Goal: Find specific page/section: Find specific page/section

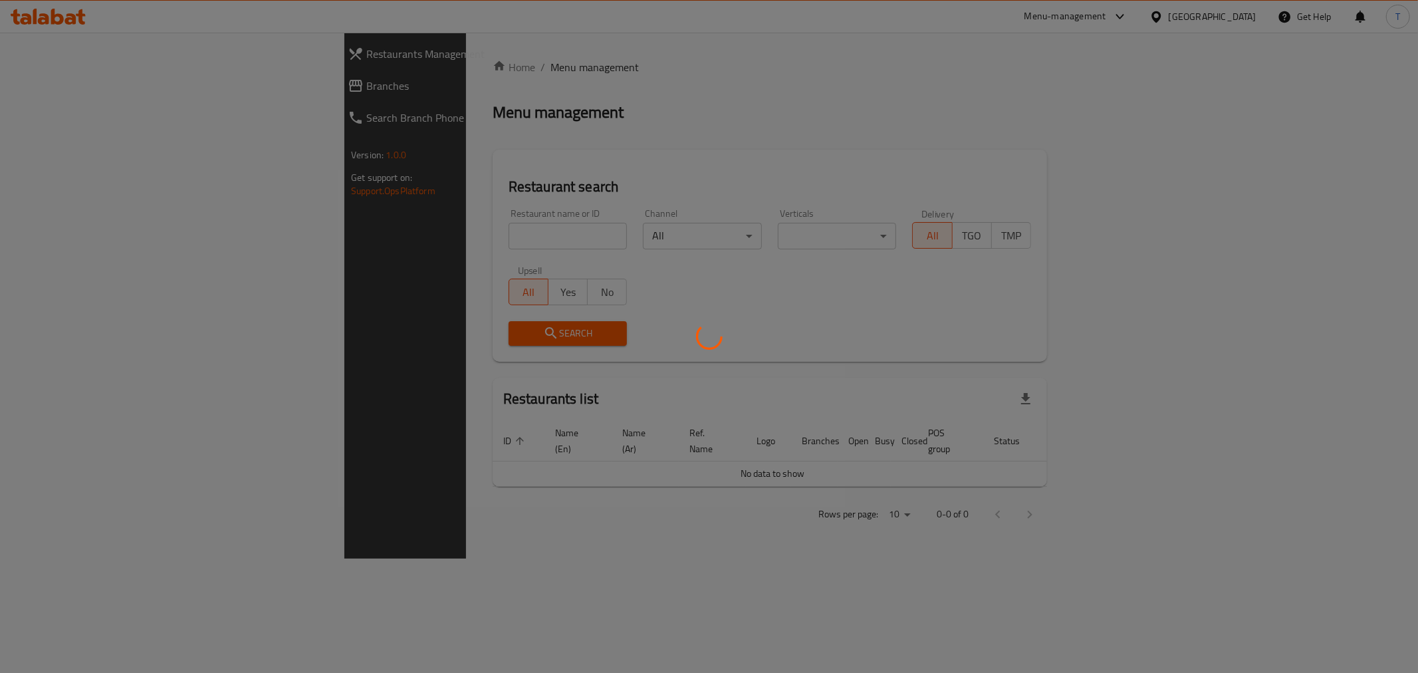
click at [404, 229] on div at bounding box center [709, 336] width 1418 height 673
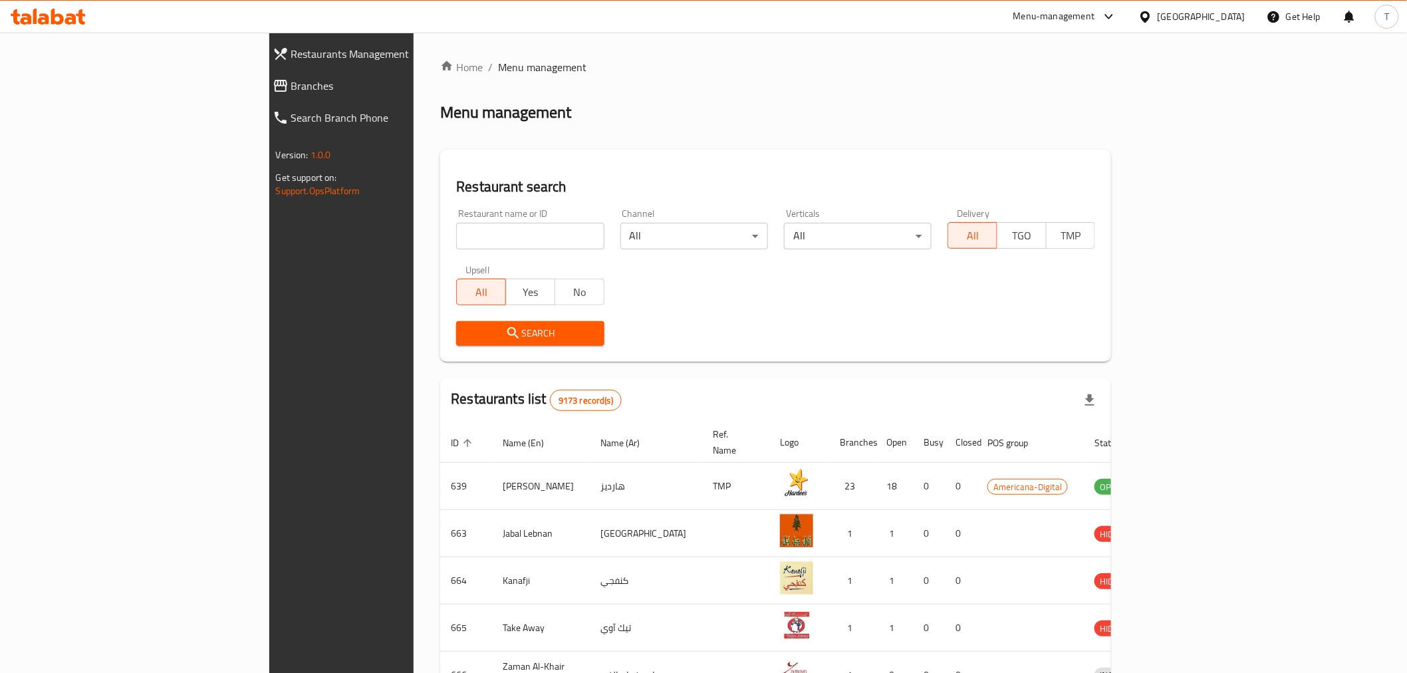
click at [456, 229] on input "search" at bounding box center [530, 236] width 148 height 27
type input "raising cane"
click button "Search" at bounding box center [530, 333] width 148 height 25
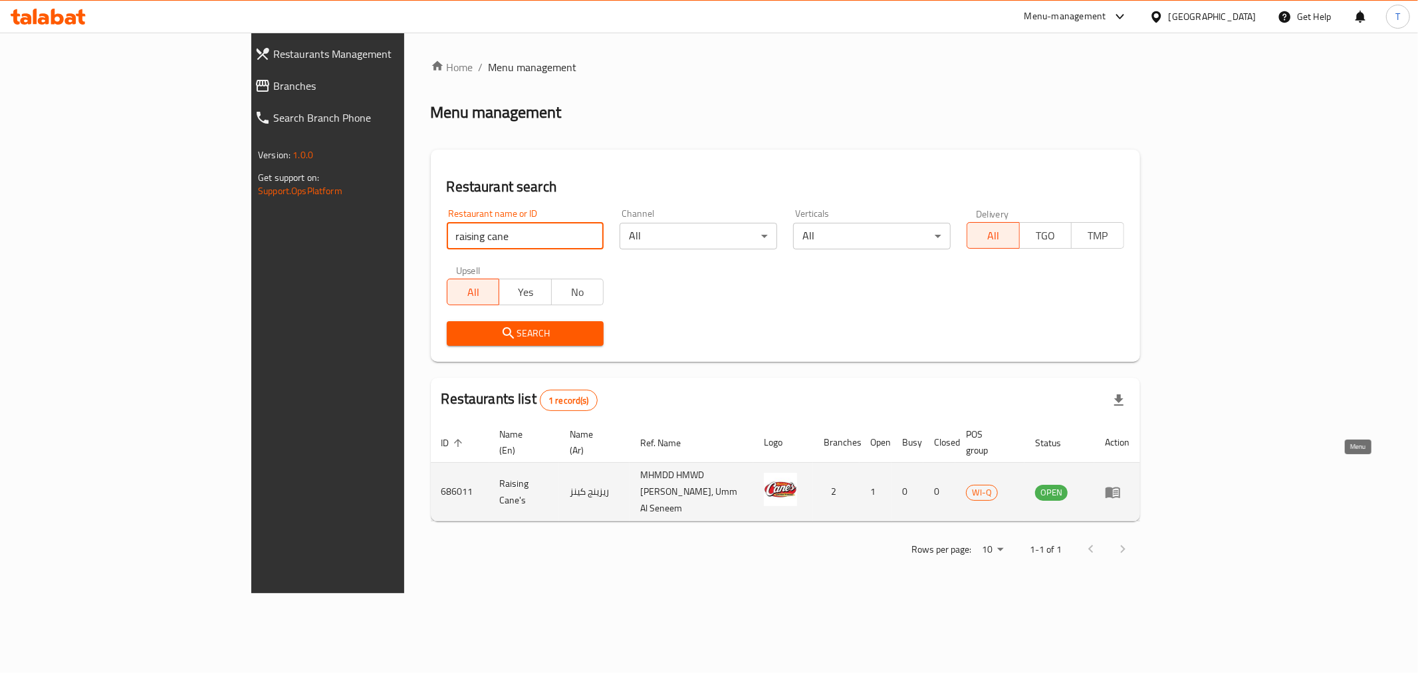
click at [1121, 484] on icon "enhanced table" at bounding box center [1113, 492] width 16 height 16
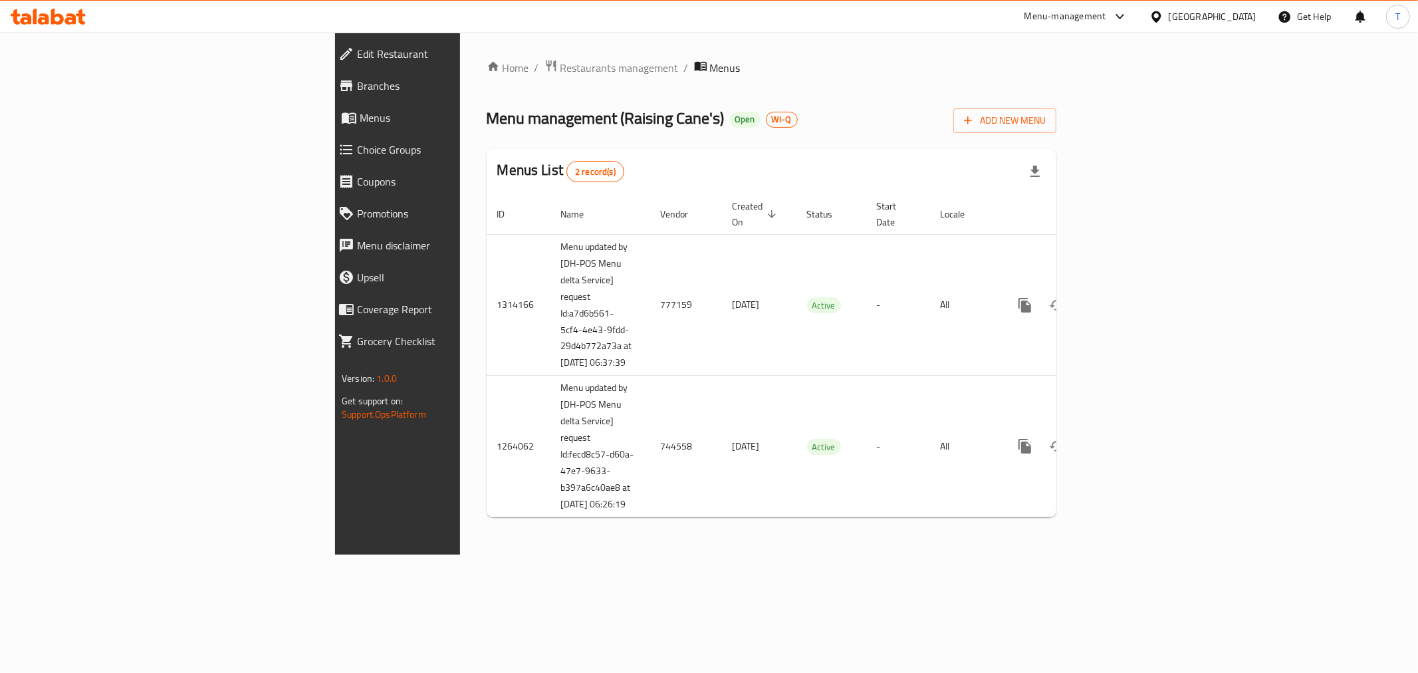
click at [357, 82] on span "Branches" at bounding box center [459, 86] width 204 height 16
click at [335, 503] on div "Edit Restaurant Branches Menus Choice Groups Coupons Promotions Menu disclaimer…" at bounding box center [453, 369] width 237 height 673
click at [561, 71] on span "Restaurants management" at bounding box center [620, 67] width 118 height 16
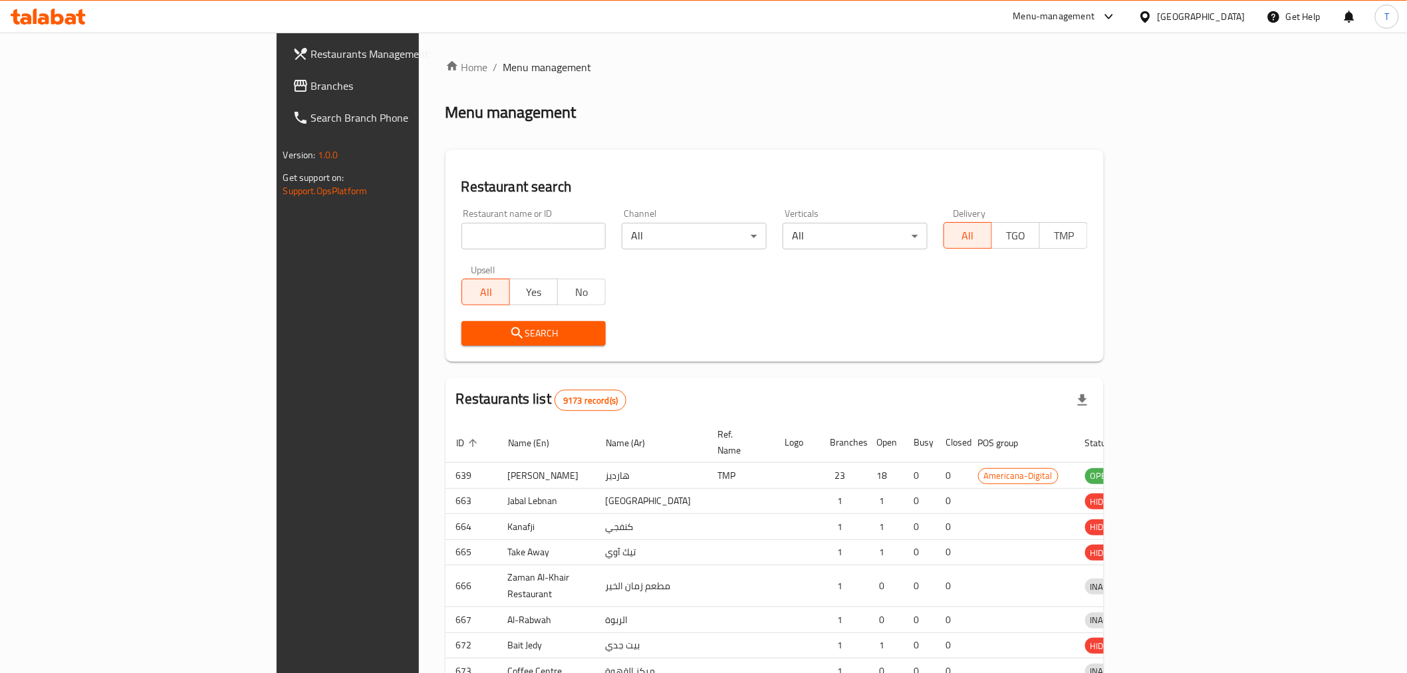
click at [67, 23] on div at bounding box center [703, 336] width 1407 height 673
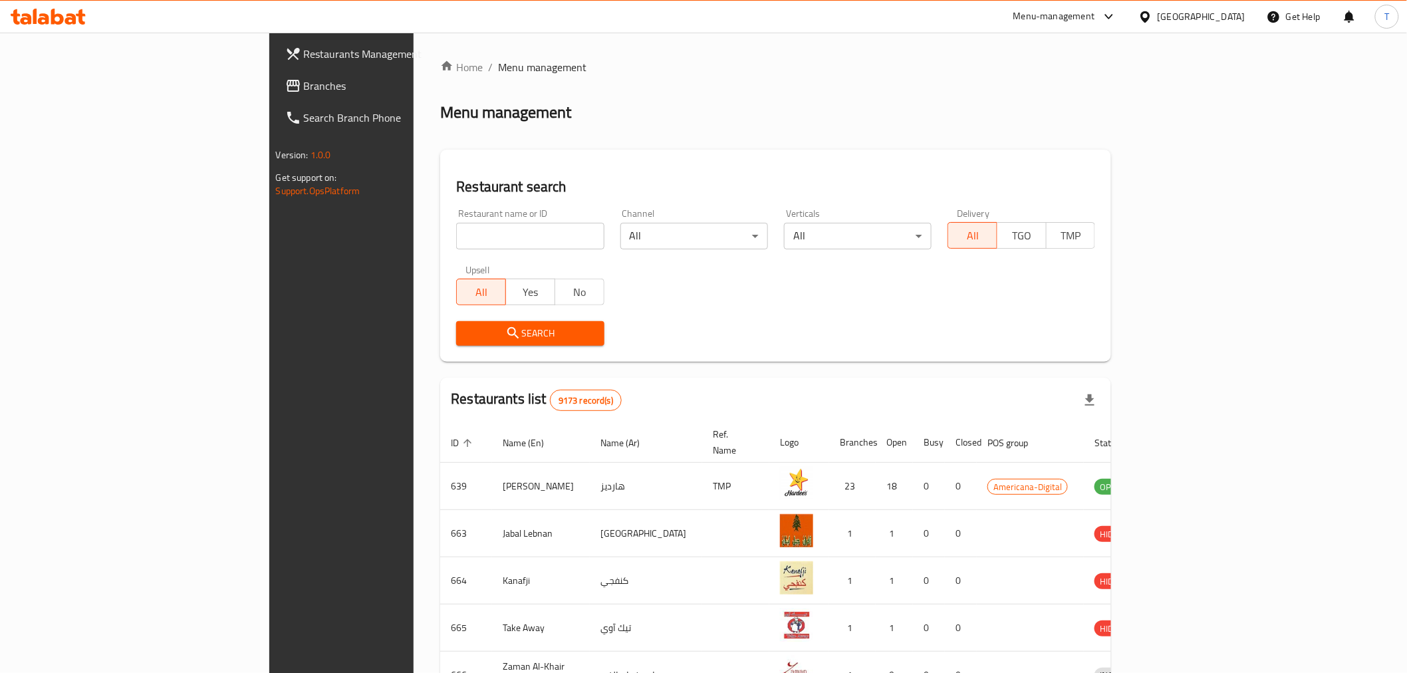
click at [456, 234] on input "search" at bounding box center [530, 236] width 148 height 27
type input "[US_STATE][GEOGRAPHIC_DATA]"
click button "Search" at bounding box center [530, 333] width 148 height 25
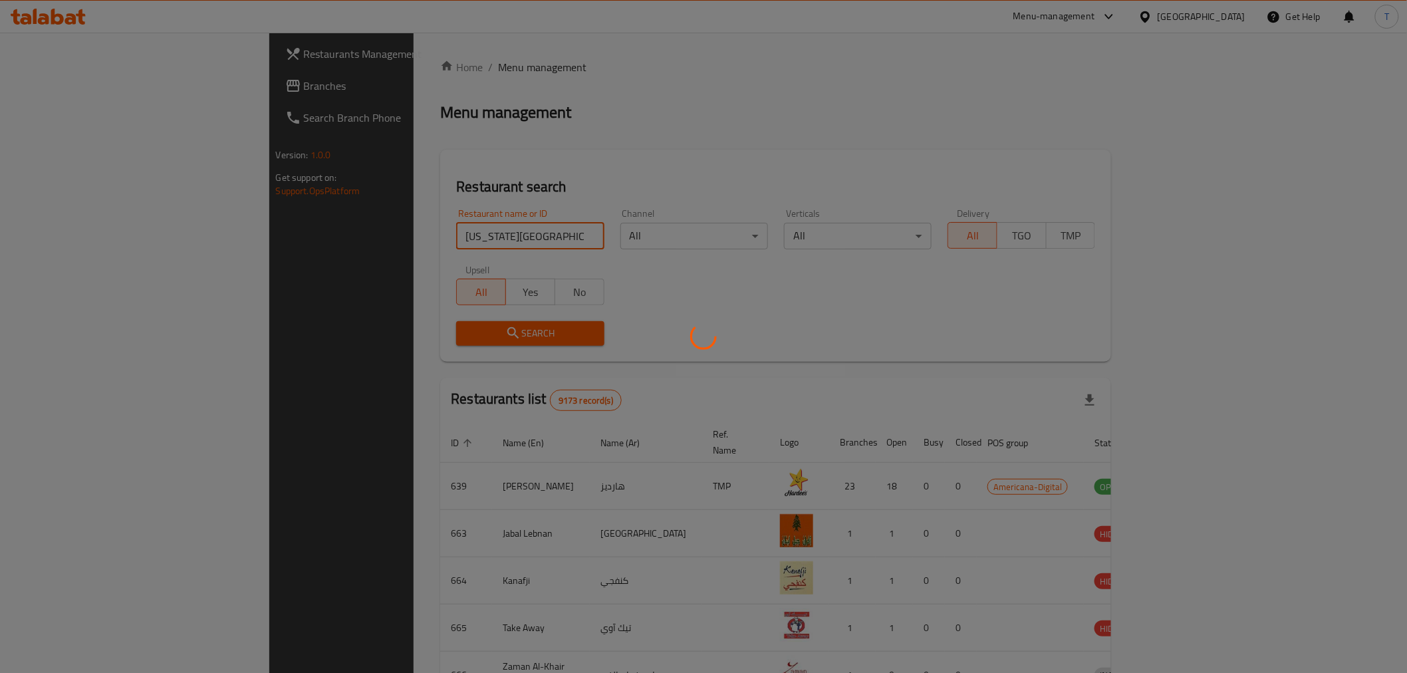
click button "Search" at bounding box center [530, 333] width 148 height 25
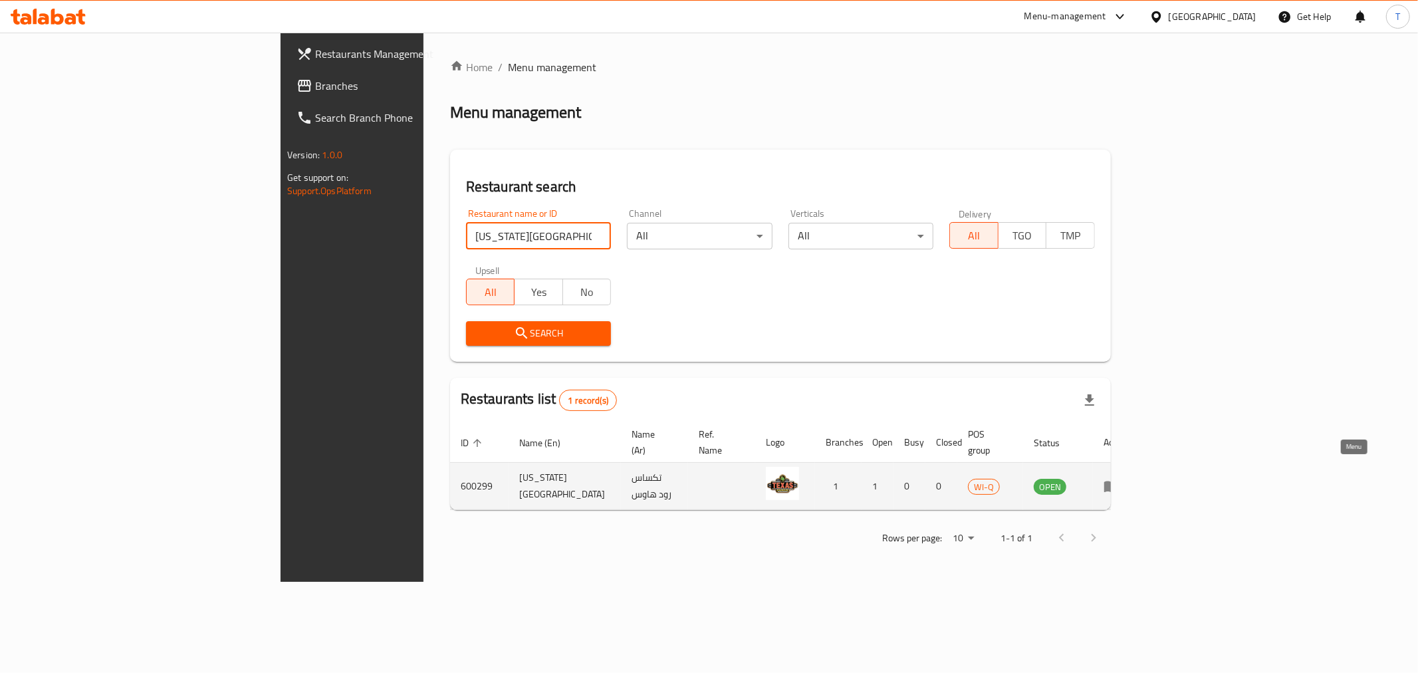
click at [1120, 478] on icon "enhanced table" at bounding box center [1112, 486] width 16 height 16
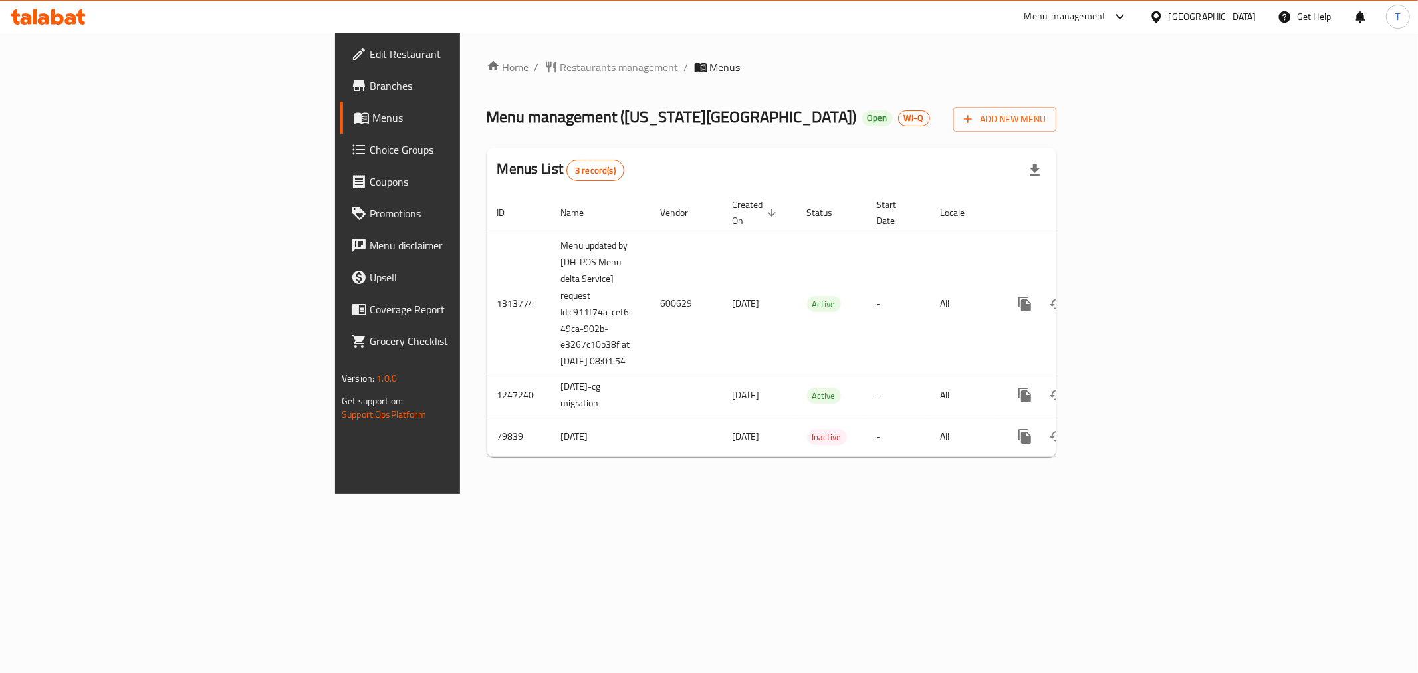
click at [753, 494] on div "Home / Restaurants management / Menus Menu management ( [US_STATE][GEOGRAPHIC_D…" at bounding box center [771, 263] width 623 height 461
